Goal: Task Accomplishment & Management: Use online tool/utility

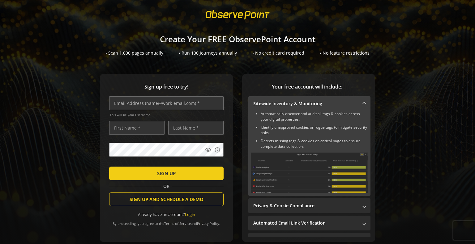
scroll to position [11, 0]
click at [193, 102] on input "text" at bounding box center [166, 103] width 114 height 14
type input "[EMAIL_ADDRESS][DOMAIN_NAME]"
click at [137, 126] on input "text" at bounding box center [136, 128] width 55 height 14
type input "cws"
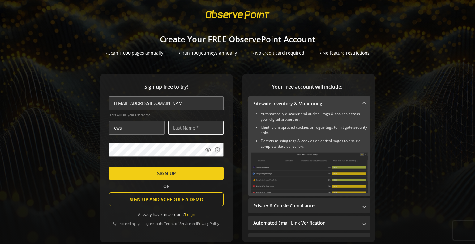
click at [188, 130] on input "text" at bounding box center [195, 128] width 55 height 14
type input "testing"
click at [205, 150] on mat-icon "visibility" at bounding box center [208, 150] width 6 height 6
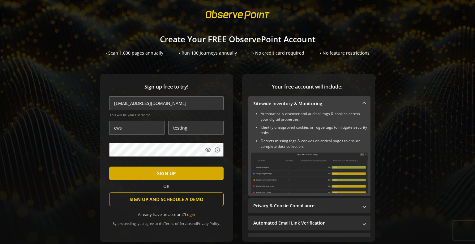
click at [177, 173] on span "submit" at bounding box center [166, 173] width 114 height 15
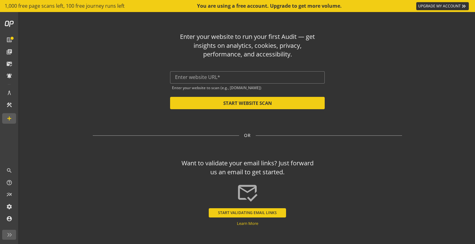
scroll to position [10, 0]
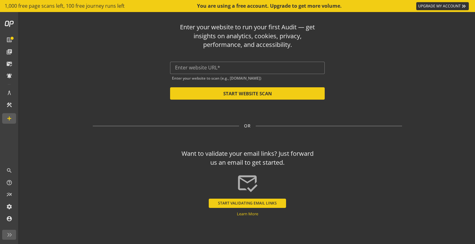
click at [307, 189] on div "Want to validate your email links? Just forward us an email to get started. [PE…" at bounding box center [247, 181] width 309 height 72
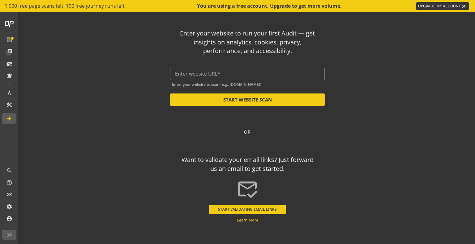
scroll to position [2, 0]
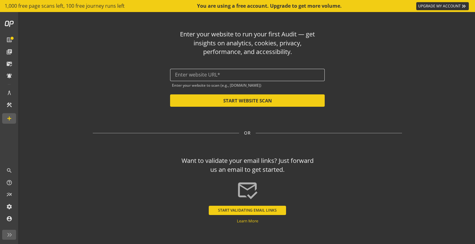
click at [189, 76] on input "text" at bounding box center [247, 75] width 145 height 6
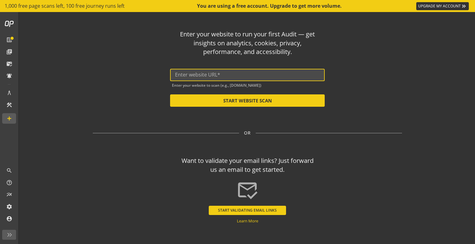
paste input "[URL][DOMAIN_NAME]"
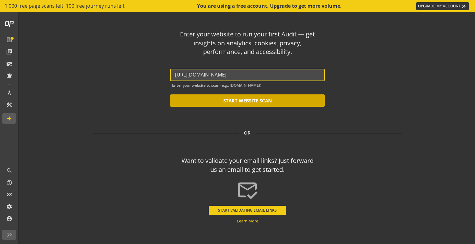
type input "[URL][DOMAIN_NAME]"
click at [260, 103] on button "START WEBSITE SCAN" at bounding box center [247, 101] width 155 height 12
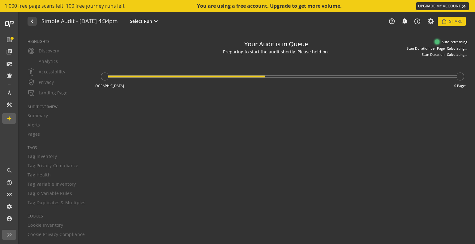
type textarea "Notes can include: -a description of what this audit is validating -changes in …"
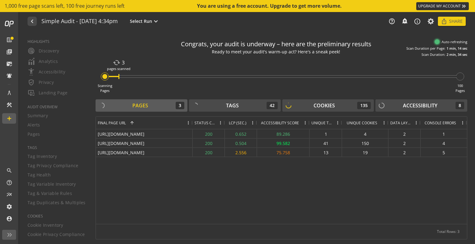
click at [192, 183] on div "[URL][DOMAIN_NAME] 200 0.652 89.286 1 4 2 1 [URL][DOMAIN_NAME] 200 0.504 99.582…" at bounding box center [281, 176] width 371 height 95
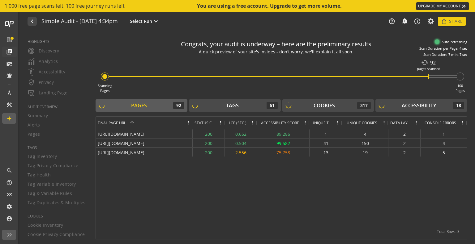
click at [9, 53] on mat-icon "library_books" at bounding box center [9, 52] width 6 height 6
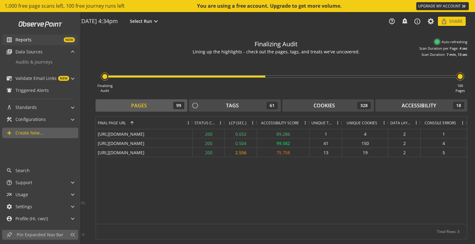
click at [37, 39] on span "NEW" at bounding box center [53, 39] width 43 height 5
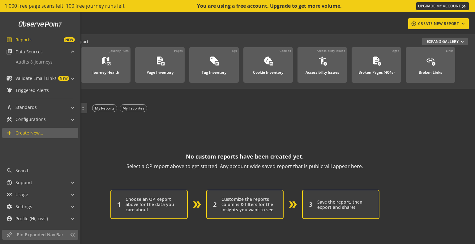
click at [168, 122] on op-account-reports-saved-reports-zero-state "No custom reports have been created yet. Select a OP report above to get starte…" at bounding box center [244, 167] width 435 height 105
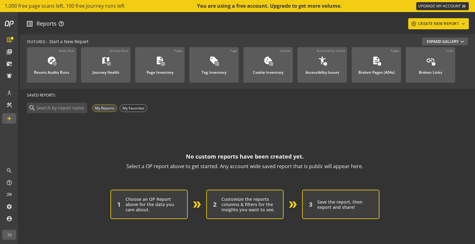
click at [111, 108] on div "My Reports" at bounding box center [104, 108] width 25 height 8
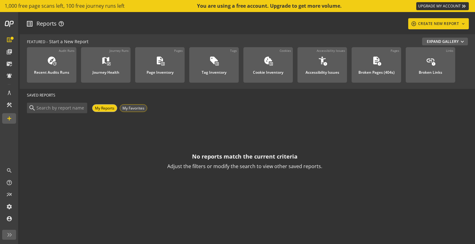
click at [129, 109] on div "My Favorites" at bounding box center [134, 108] width 28 height 8
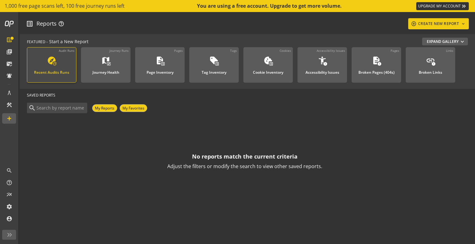
click at [48, 57] on mat-icon "explore" at bounding box center [51, 60] width 9 height 9
